Goal: Information Seeking & Learning: Learn about a topic

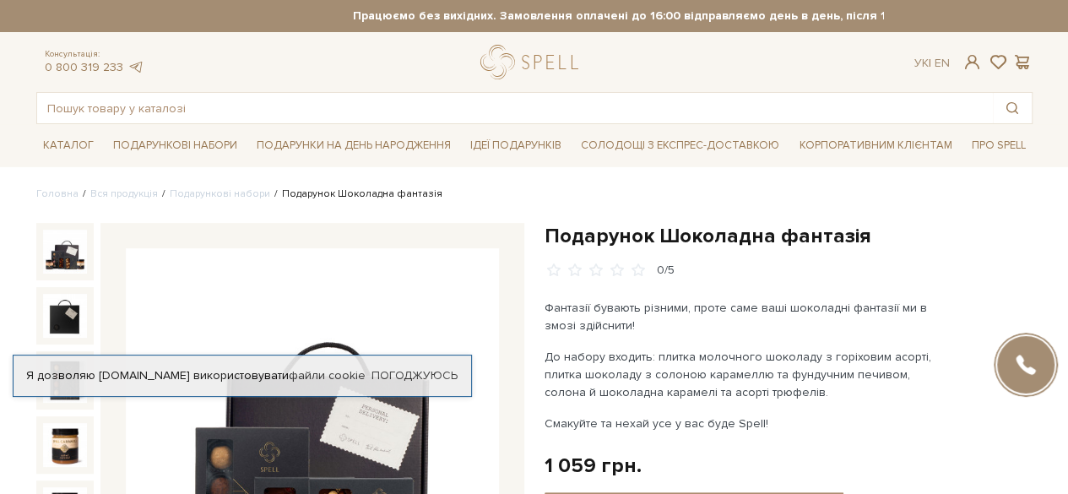
click at [867, 268] on div "0/5" at bounding box center [789, 271] width 488 height 16
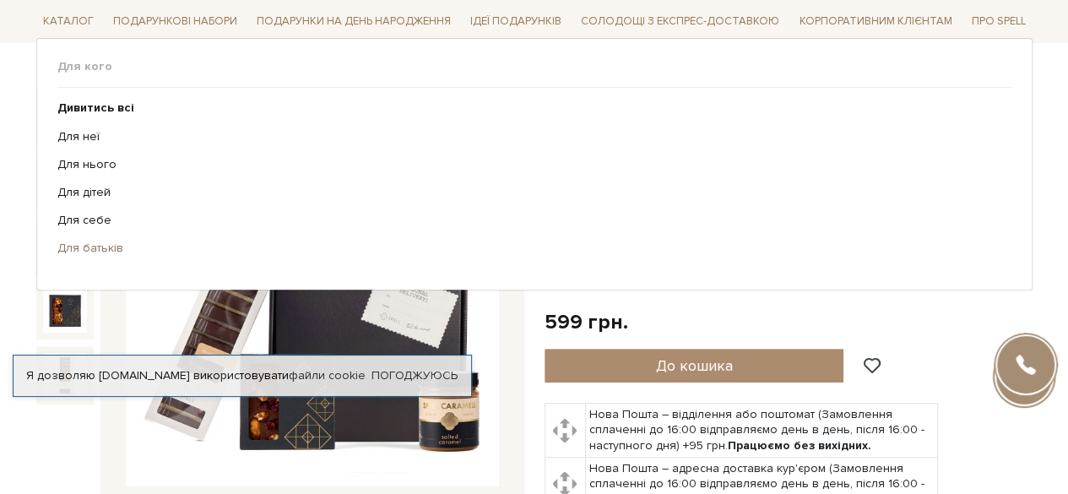
scroll to position [169, 0]
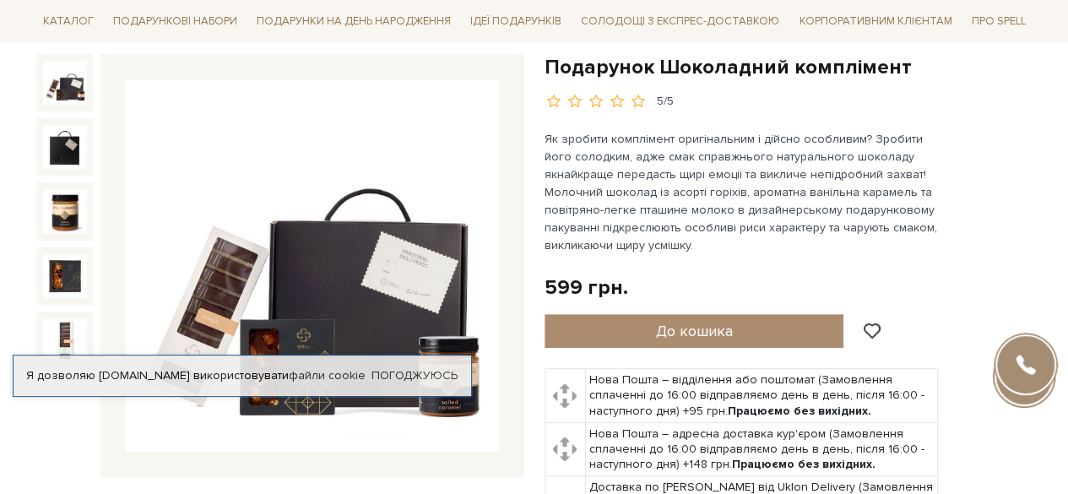
click at [57, 84] on img at bounding box center [65, 83] width 44 height 44
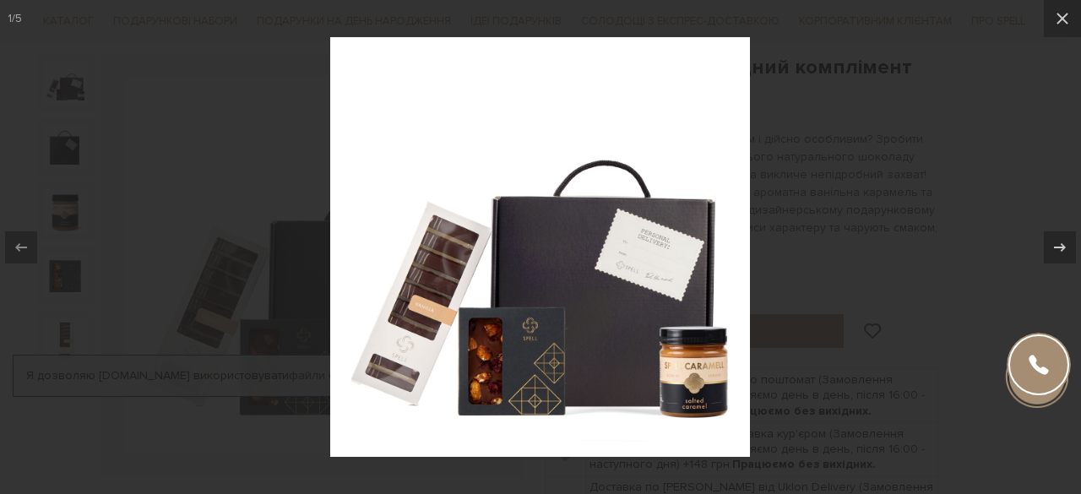
click at [785, 296] on div at bounding box center [540, 247] width 1081 height 494
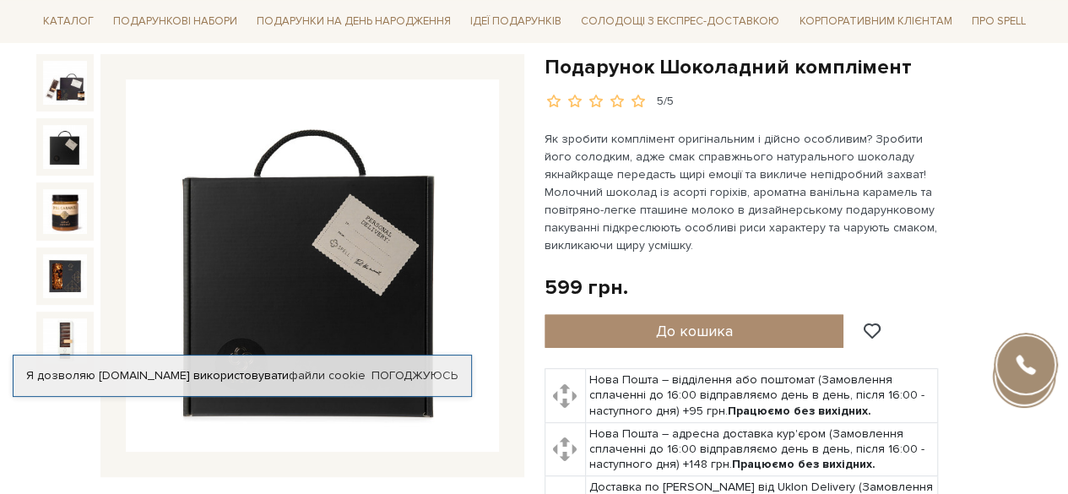
click at [57, 155] on img at bounding box center [65, 147] width 44 height 44
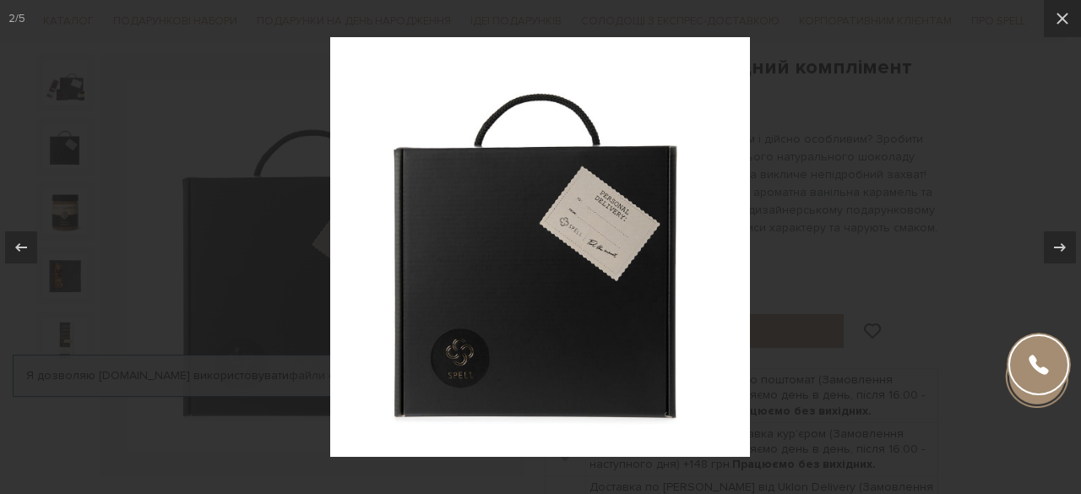
click at [64, 222] on div at bounding box center [540, 247] width 1081 height 494
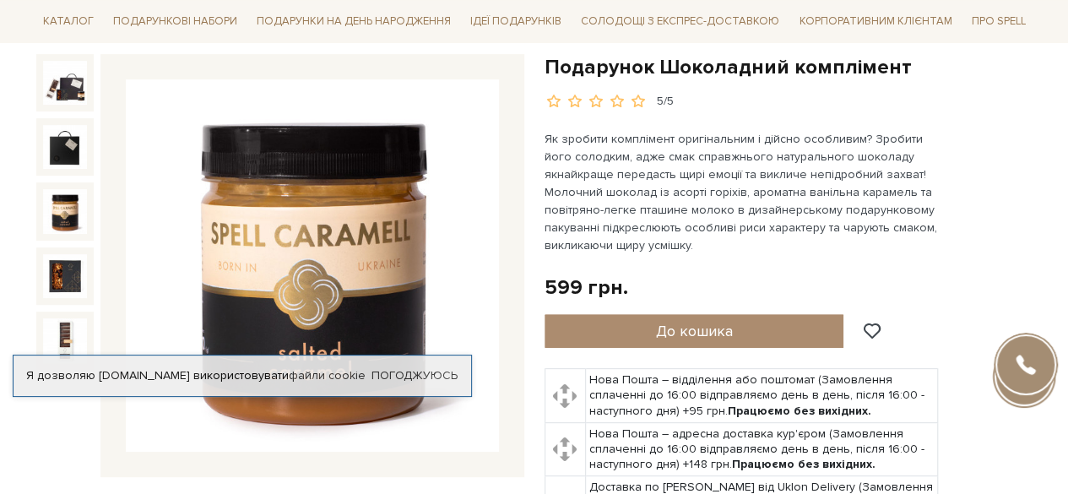
click at [64, 222] on img at bounding box center [65, 211] width 44 height 44
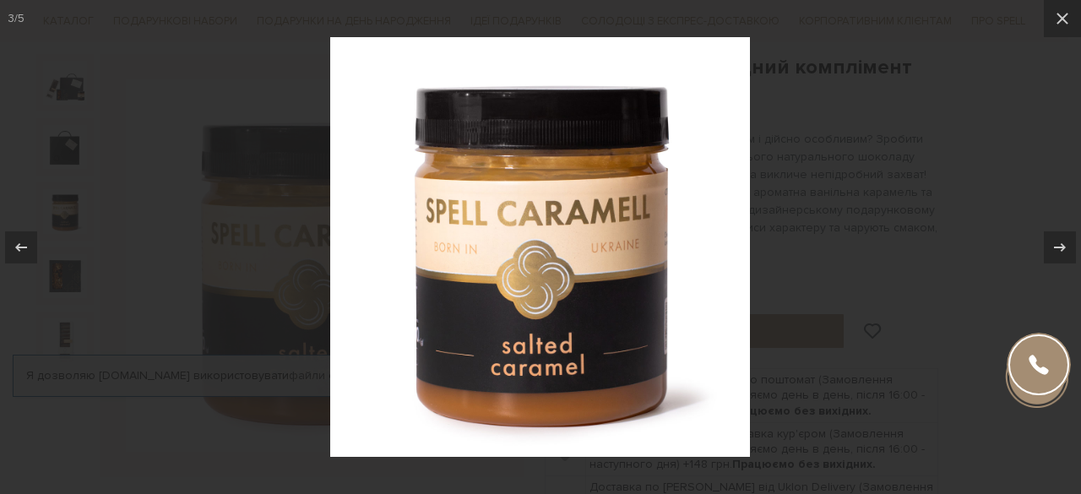
click at [69, 244] on div at bounding box center [540, 247] width 1081 height 494
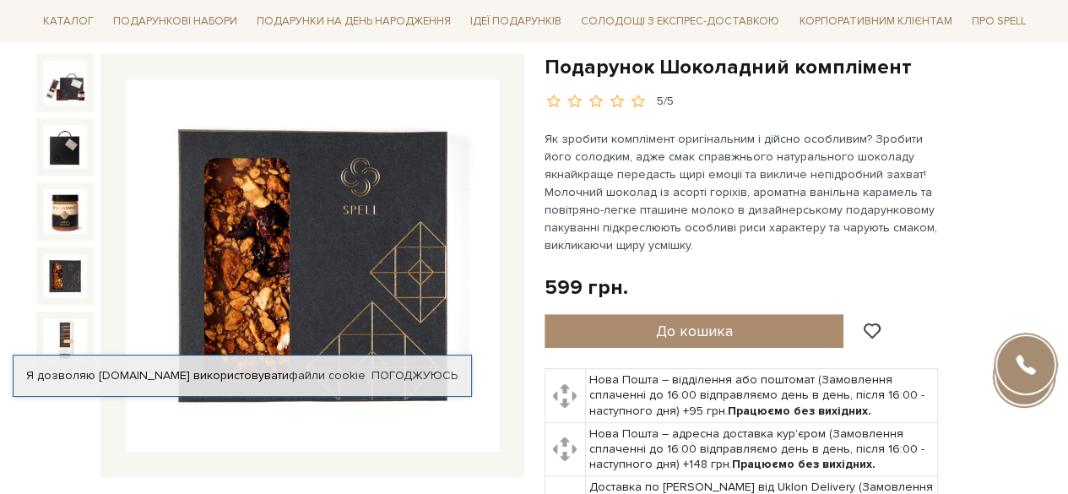
click at [63, 267] on img at bounding box center [65, 276] width 44 height 44
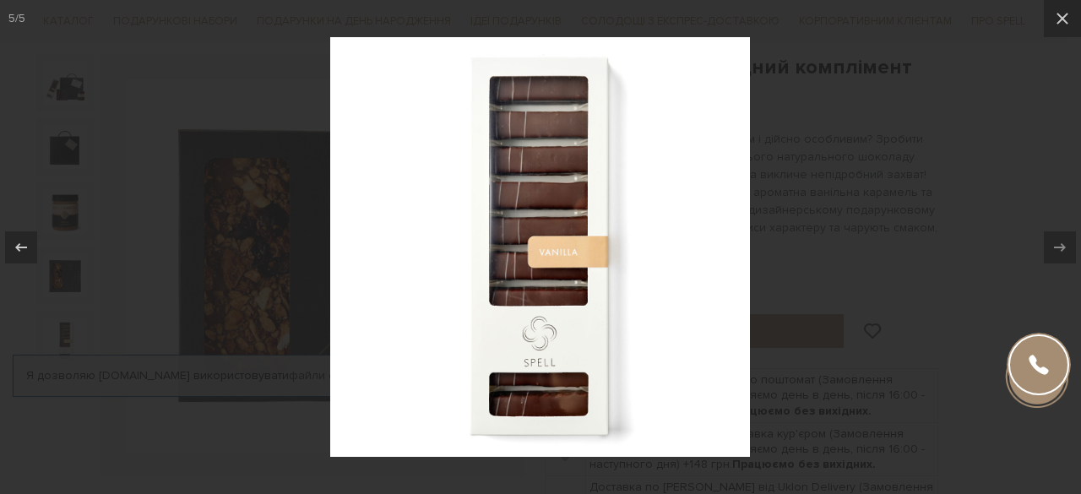
click at [70, 300] on div at bounding box center [540, 247] width 1081 height 494
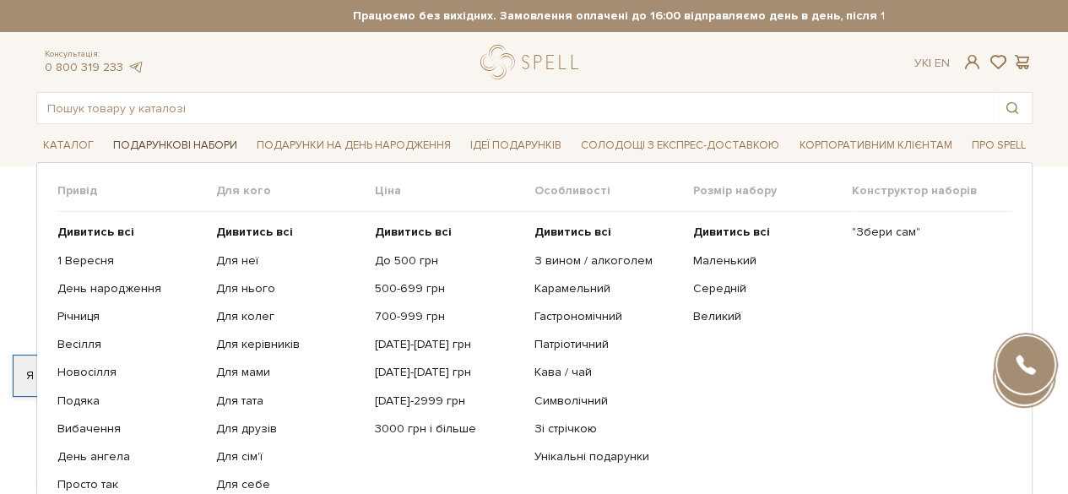
click at [206, 144] on span "Подарункові набори" at bounding box center [175, 146] width 138 height 26
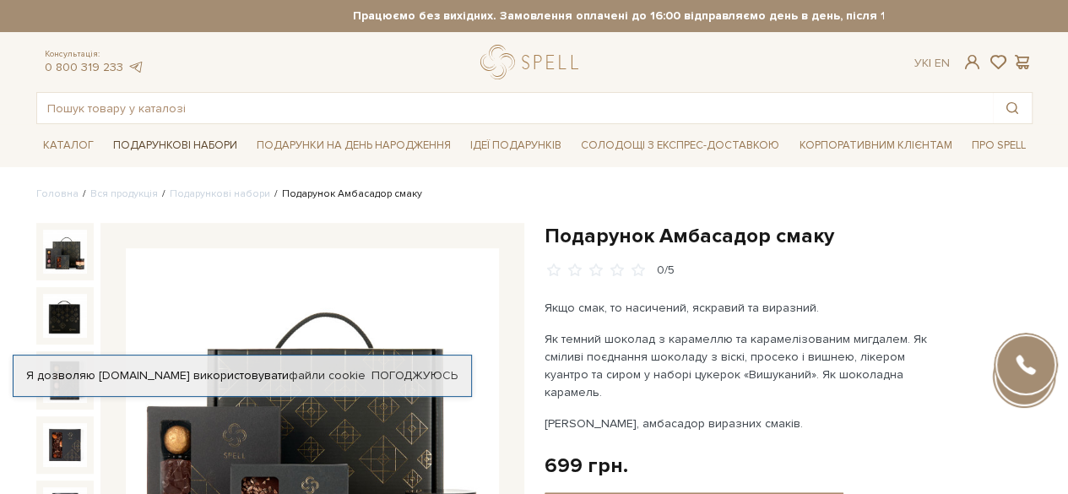
click at [211, 138] on span "Подарункові набори" at bounding box center [175, 146] width 138 height 26
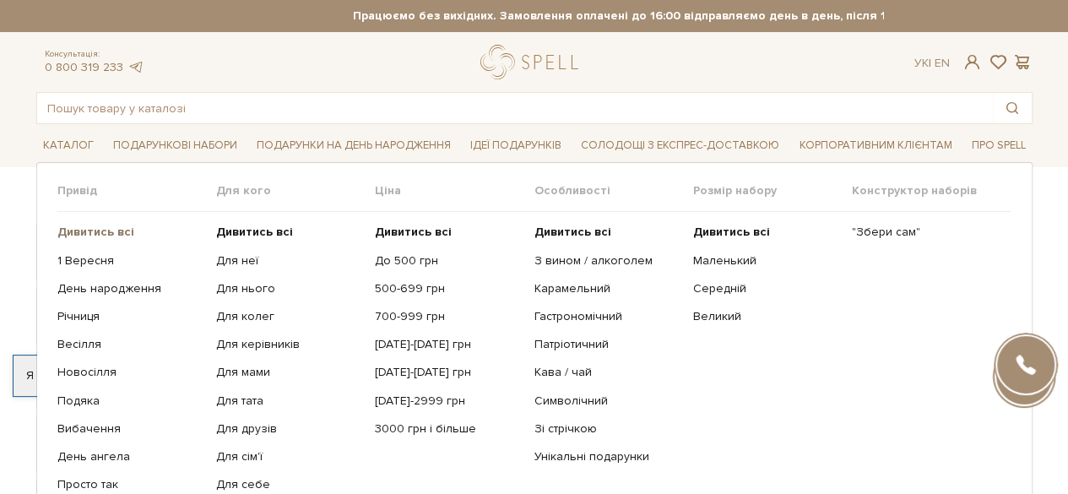
click at [97, 235] on b "Дивитись всі" at bounding box center [95, 232] width 77 height 14
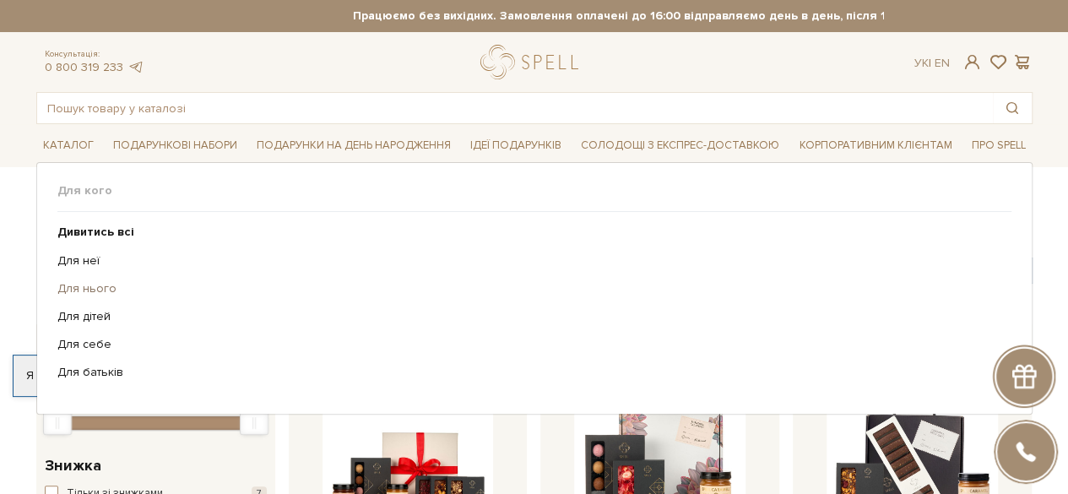
scroll to position [253, 0]
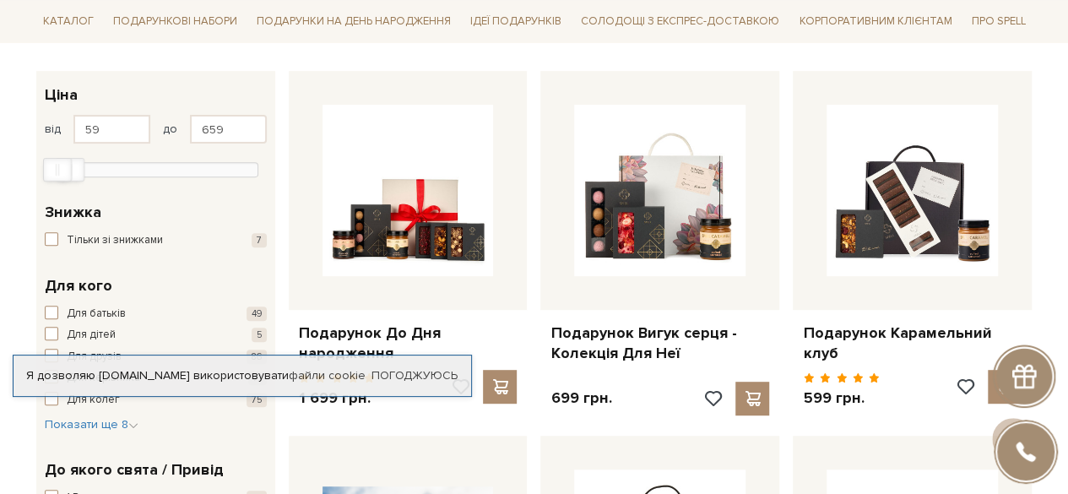
type input "630"
drag, startPoint x: 252, startPoint y: 165, endPoint x: 64, endPoint y: 165, distance: 187.5
click at [64, 165] on div at bounding box center [155, 167] width 205 height 15
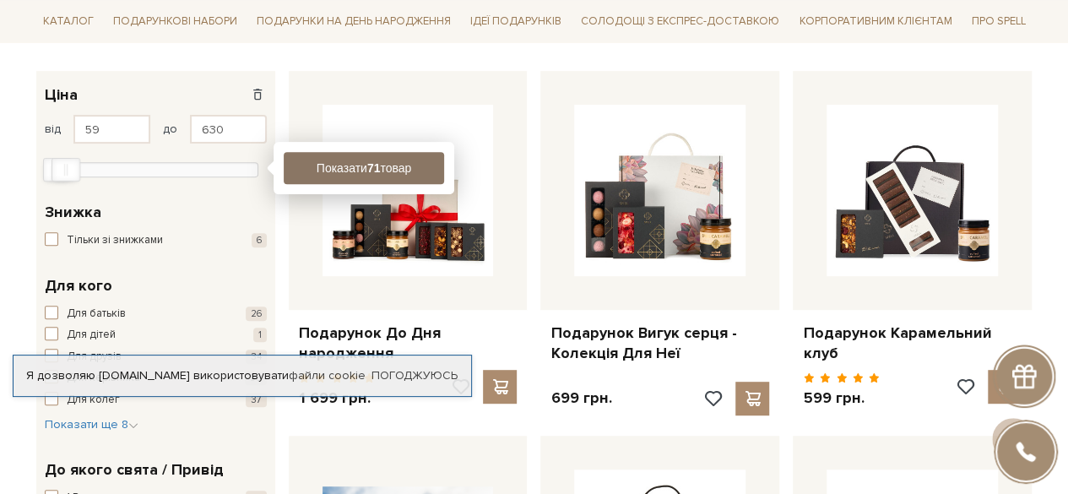
click at [412, 166] on button "Показати 71 товар" at bounding box center [364, 168] width 160 height 32
